Goal: Information Seeking & Learning: Learn about a topic

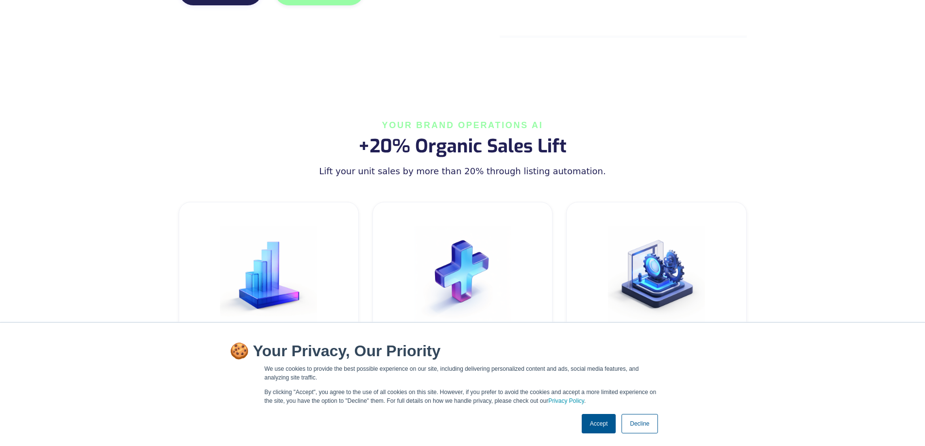
scroll to position [437, 0]
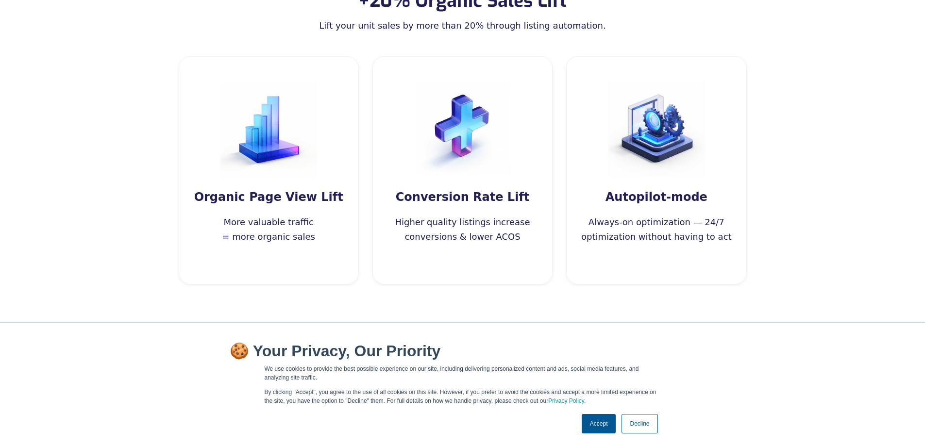
click at [632, 422] on link "Decline" at bounding box center [639, 423] width 36 height 19
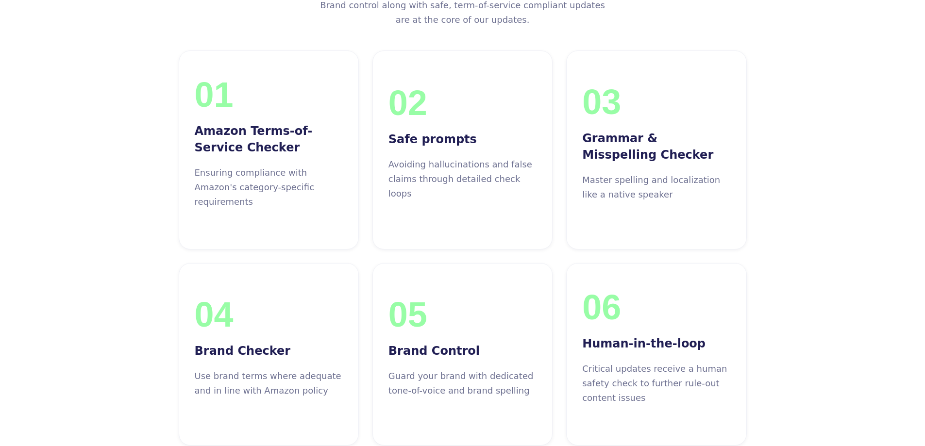
scroll to position [0, 0]
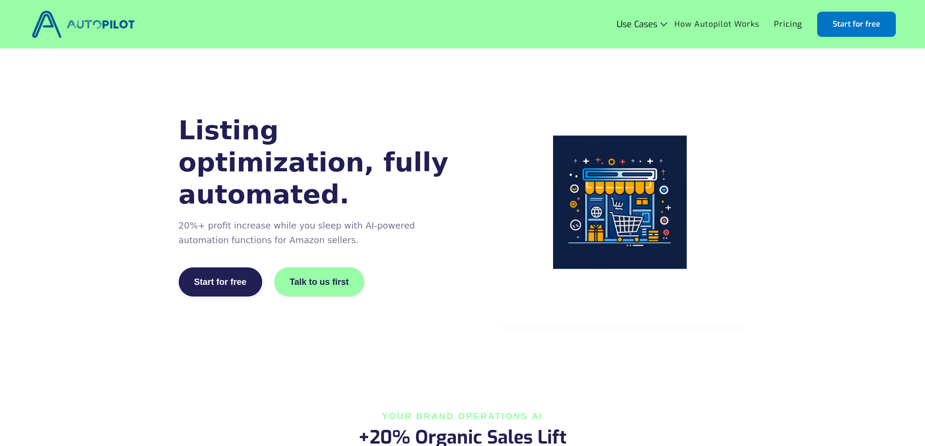
click at [723, 24] on link "How Autopilot Works" at bounding box center [717, 24] width 100 height 18
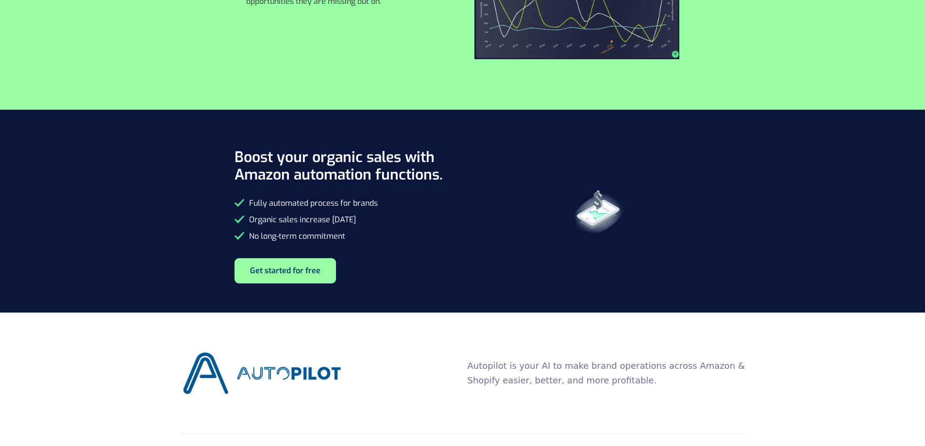
scroll to position [2136, 0]
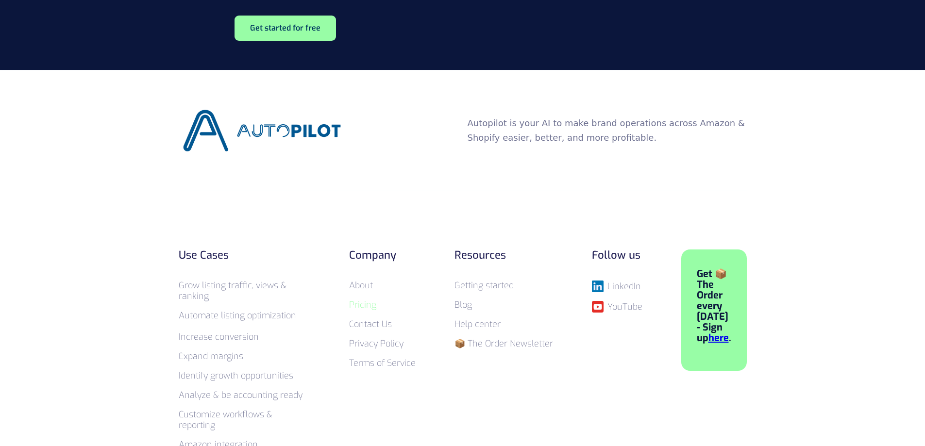
click at [363, 309] on link "Pricing" at bounding box center [362, 305] width 27 height 12
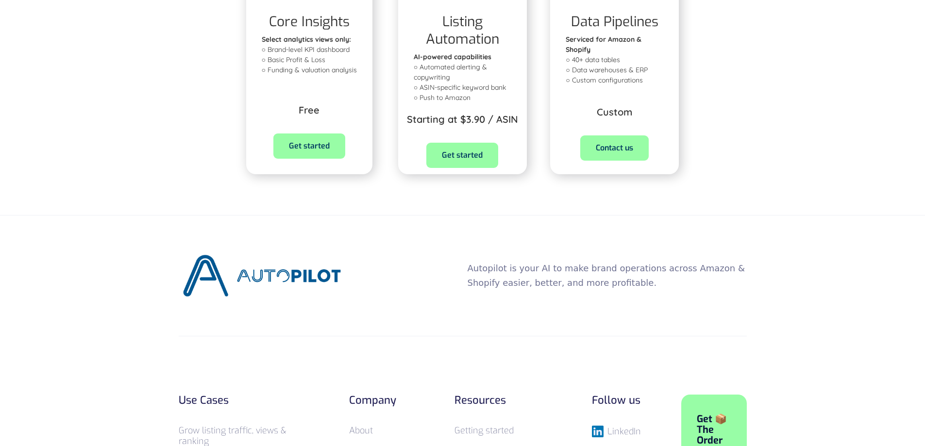
scroll to position [534, 0]
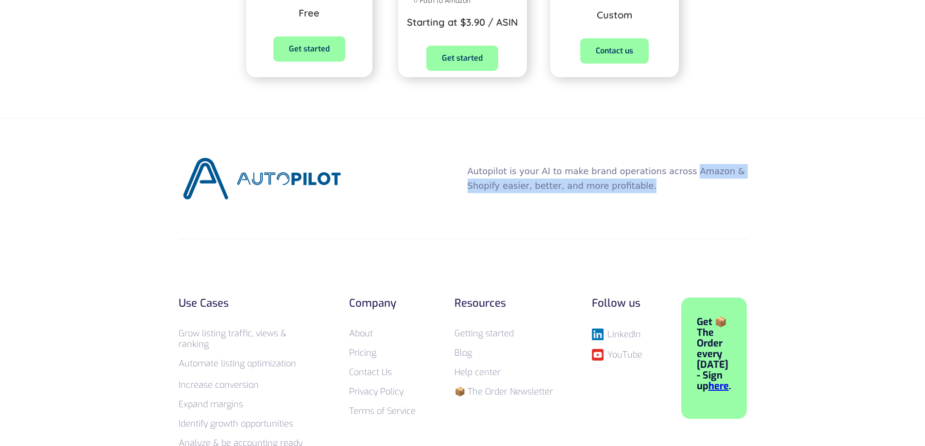
drag, startPoint x: 677, startPoint y: 171, endPoint x: 756, endPoint y: 191, distance: 82.1
click at [756, 191] on div "Autopilot is your AI to make brand operations across Amazon & Shopify easier, b…" at bounding box center [462, 381] width 591 height 527
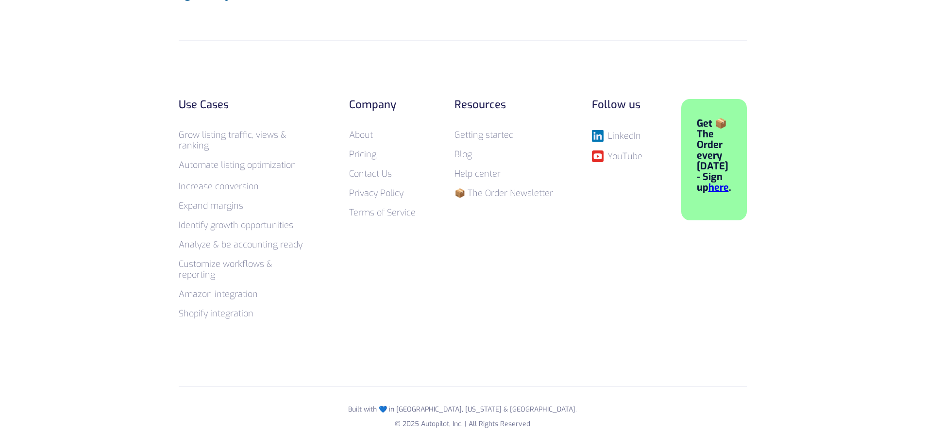
scroll to position [733, 0]
